Goal: Find specific page/section: Find specific page/section

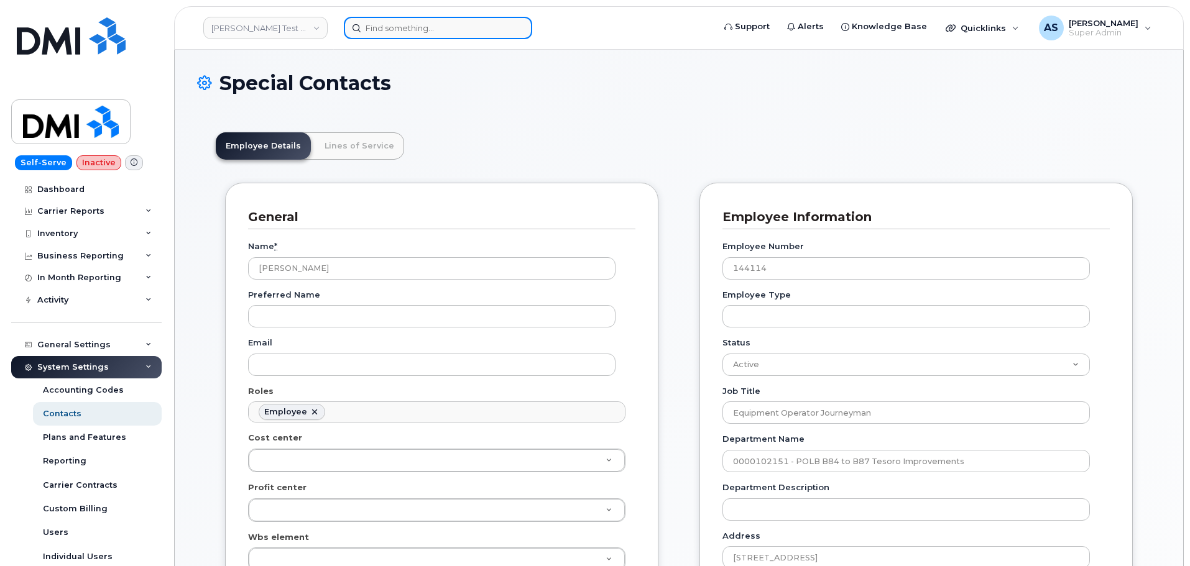
click at [387, 34] on input at bounding box center [438, 28] width 188 height 22
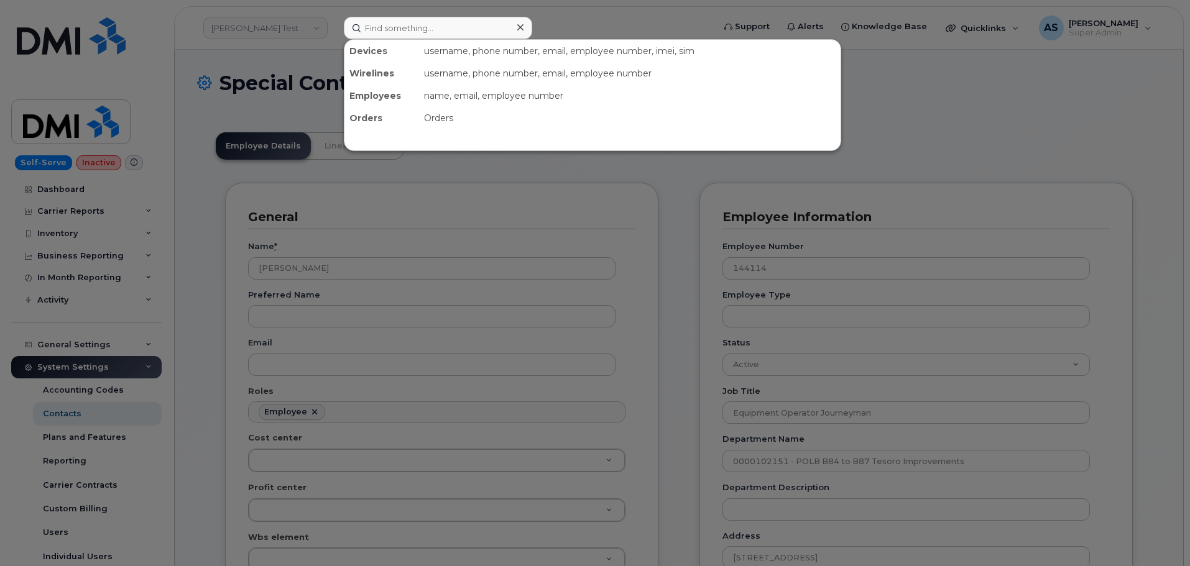
drag, startPoint x: 992, startPoint y: 101, endPoint x: 990, endPoint y: 124, distance: 23.7
click at [990, 124] on div at bounding box center [595, 283] width 1190 height 566
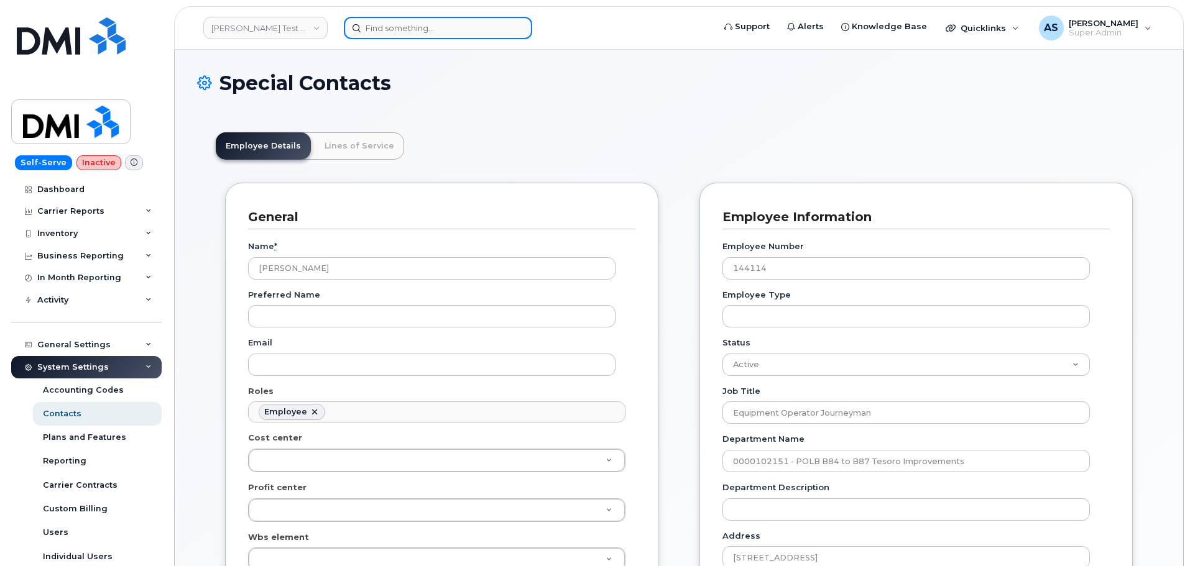
click at [444, 28] on input at bounding box center [438, 28] width 188 height 22
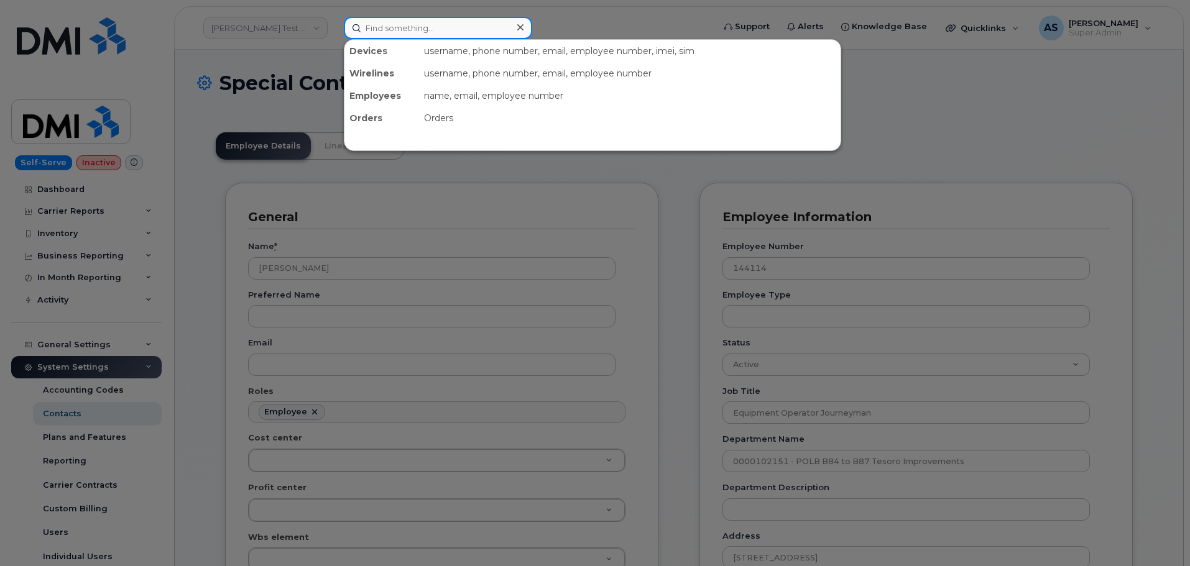
paste input "8437997479"
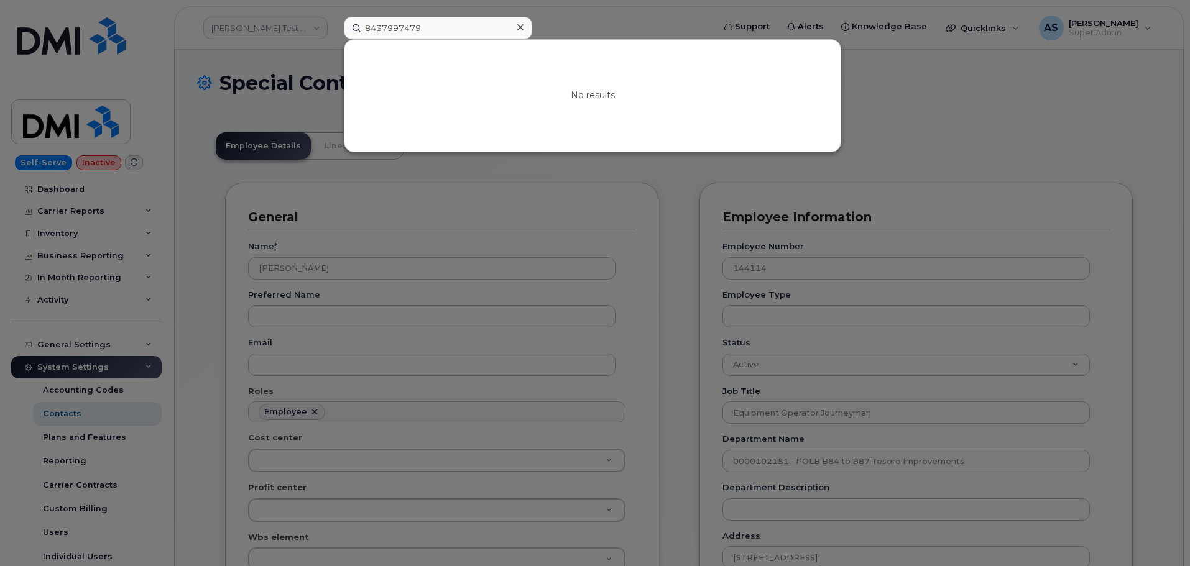
click at [619, 25] on div at bounding box center [595, 283] width 1190 height 566
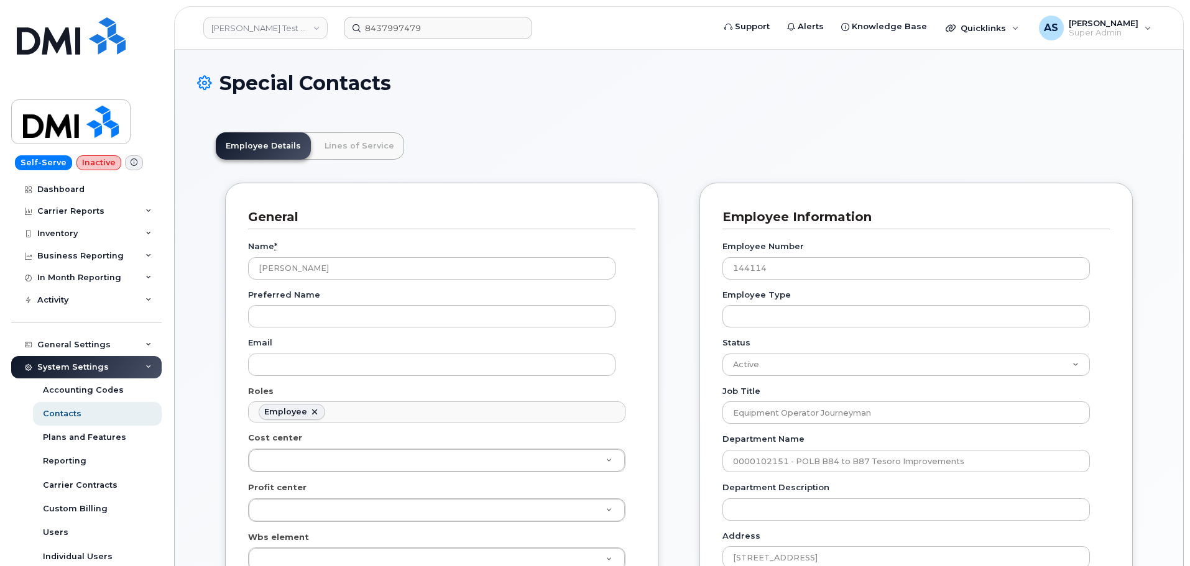
click at [636, 85] on h1 "Special Contacts" at bounding box center [678, 83] width 963 height 22
click at [517, 79] on h1 "Special Contacts" at bounding box center [678, 83] width 963 height 22
click at [354, 147] on link "Lines of Service" at bounding box center [360, 145] width 90 height 27
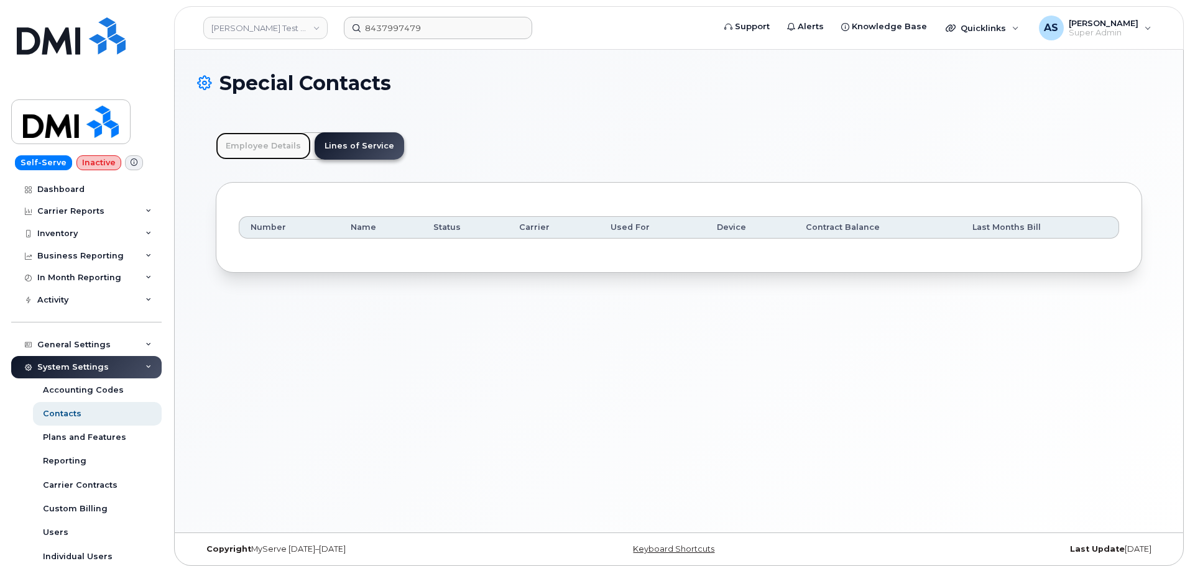
click at [261, 139] on link "Employee Details" at bounding box center [263, 145] width 95 height 27
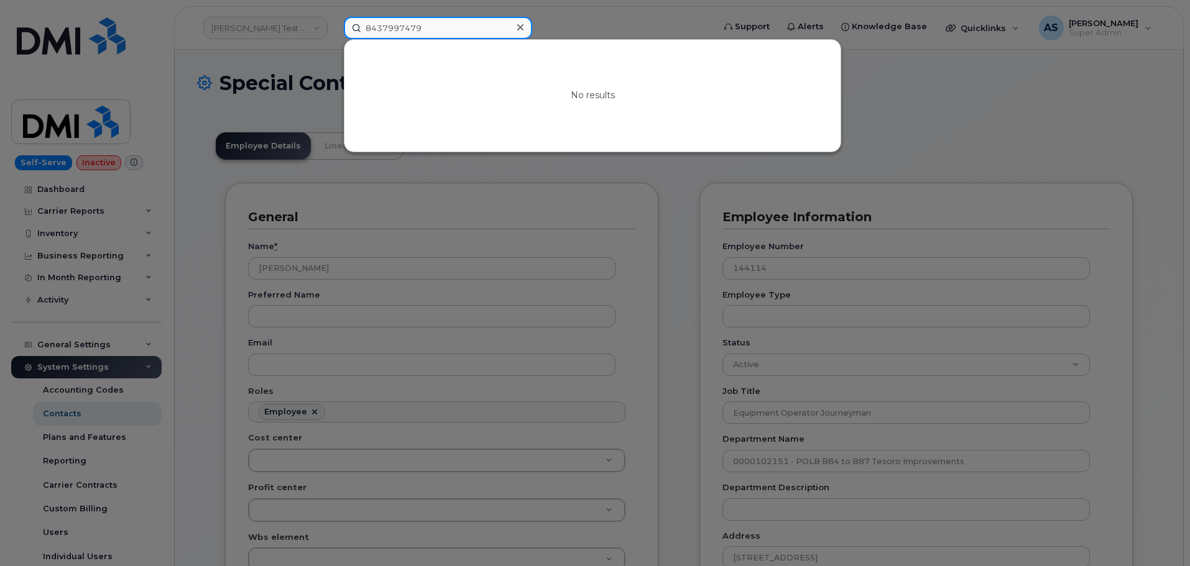
click at [450, 34] on input "8437997479" at bounding box center [438, 28] width 188 height 22
drag, startPoint x: 450, startPoint y: 34, endPoint x: 267, endPoint y: 30, distance: 183.4
click at [334, 34] on div "8437997479 No results" at bounding box center [525, 28] width 382 height 22
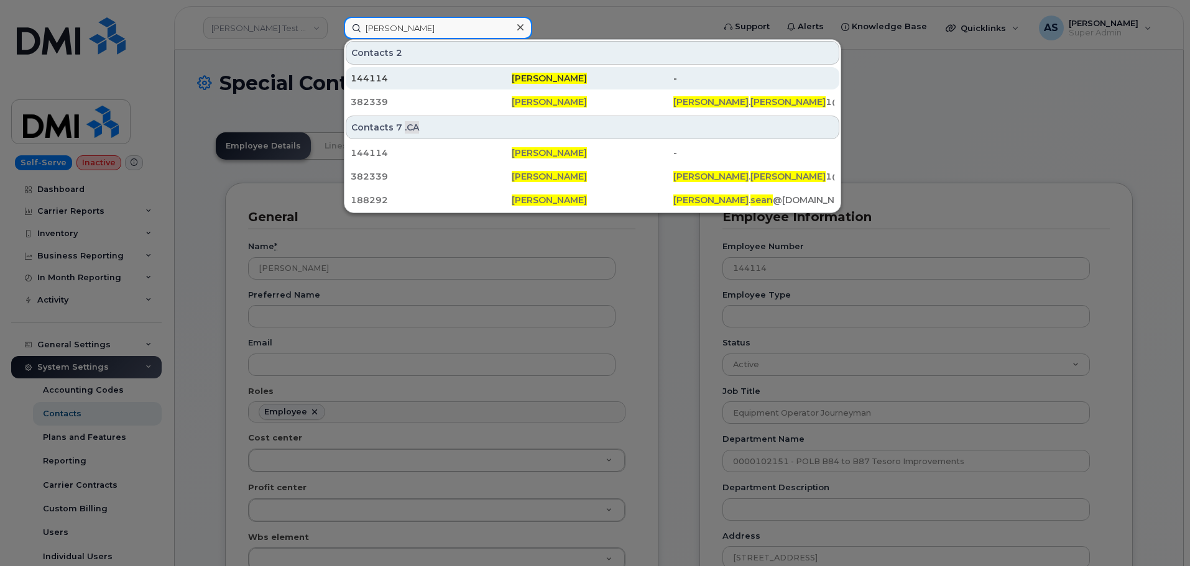
type input "[PERSON_NAME]"
click at [448, 81] on div "144114" at bounding box center [431, 78] width 161 height 12
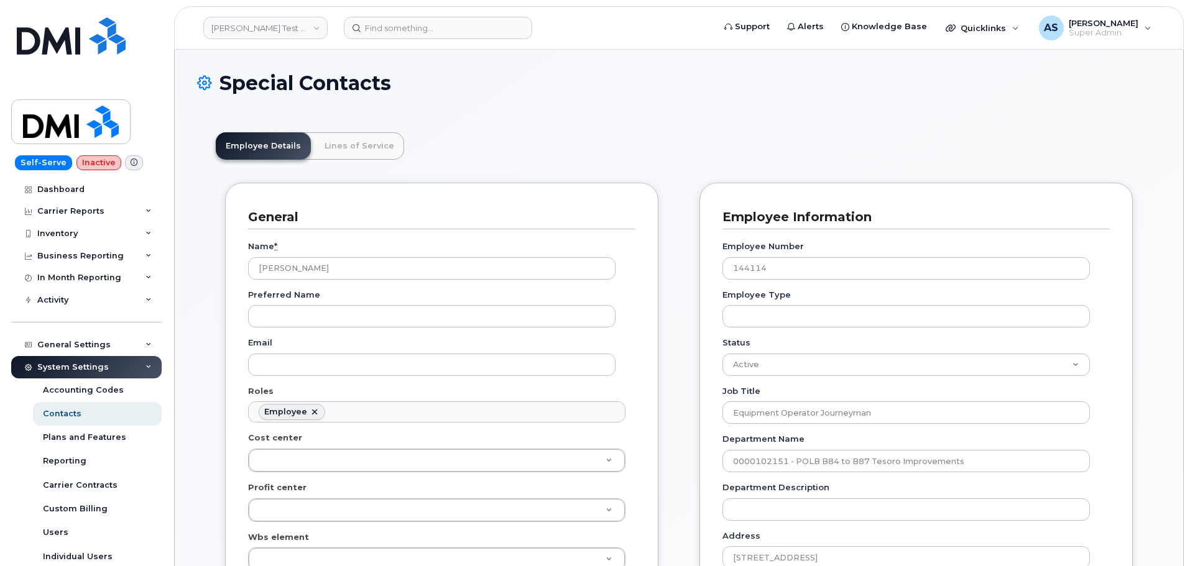
scroll to position [37, 0]
click at [374, 154] on link "Lines of Service" at bounding box center [360, 145] width 90 height 27
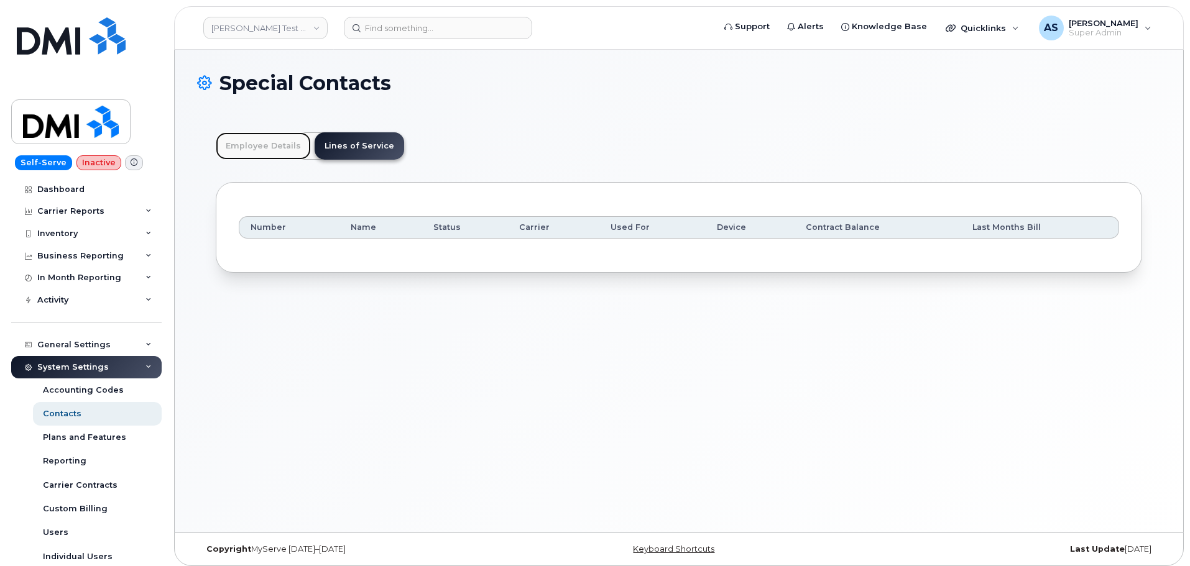
drag, startPoint x: 280, startPoint y: 143, endPoint x: 255, endPoint y: 141, distance: 25.6
click at [280, 143] on link "Employee Details" at bounding box center [263, 145] width 95 height 27
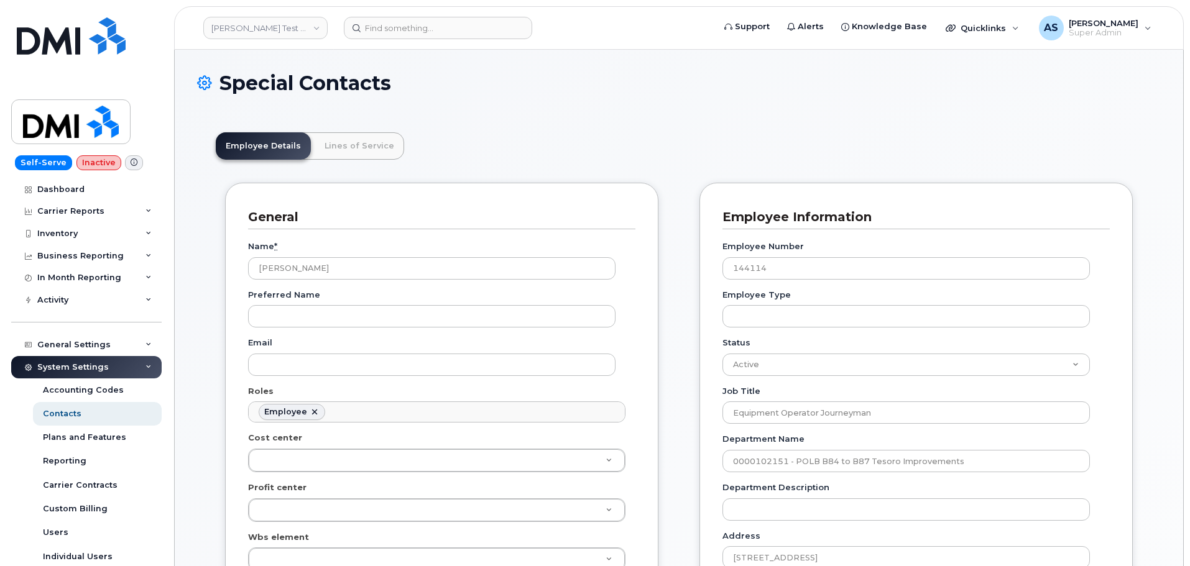
click at [587, 141] on header "Employee Details Lines of Service" at bounding box center [679, 145] width 926 height 27
click at [317, 23] on link "[PERSON_NAME] Test Enviroment" at bounding box center [265, 28] width 124 height 22
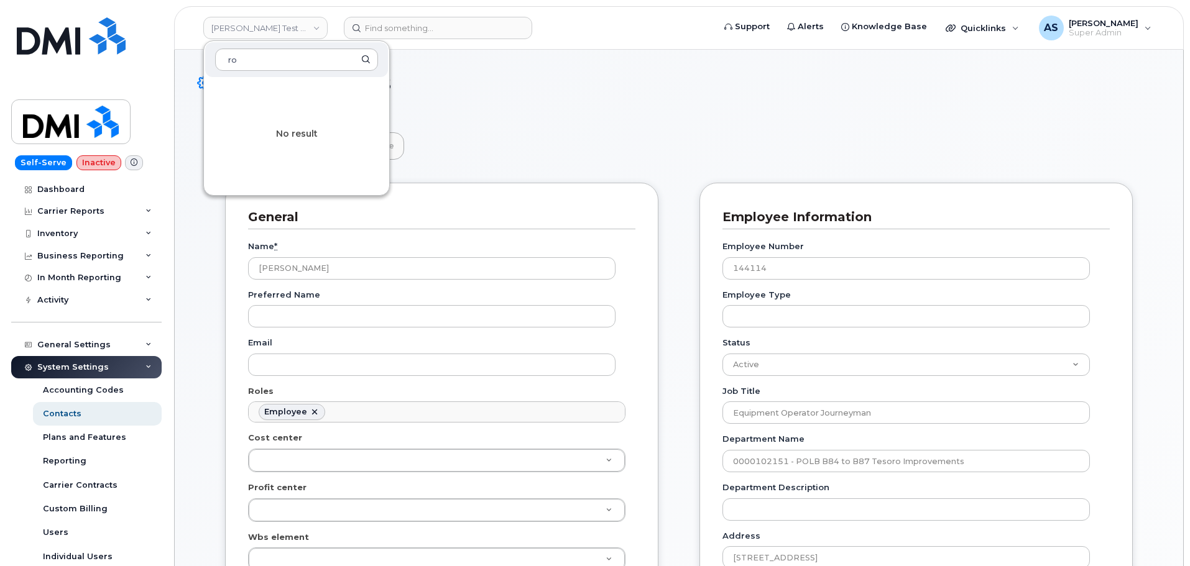
type input "r"
